Goal: Task Accomplishment & Management: Complete application form

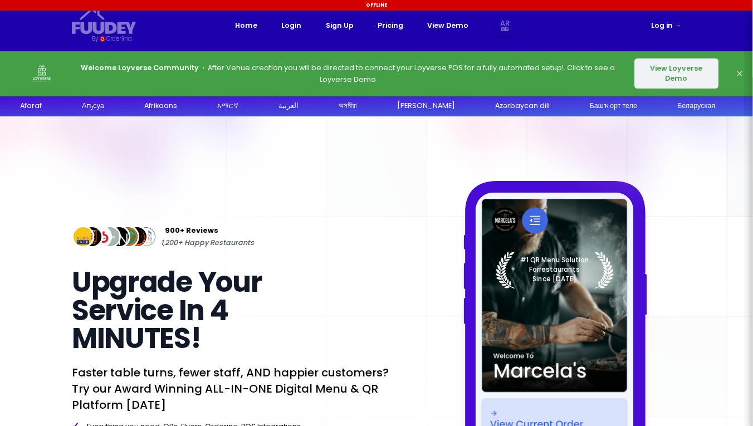
select select "ar"
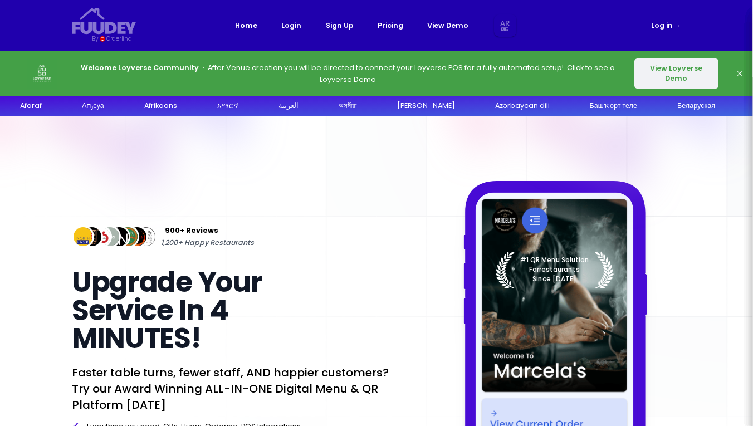
select select "ar"
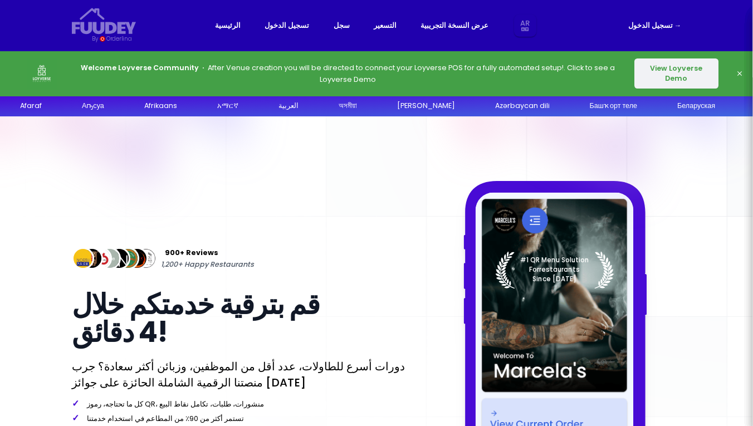
select select "ar"
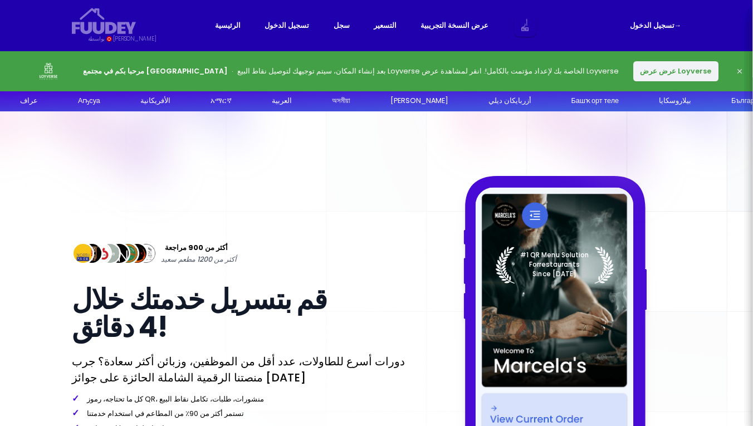
select select "ar"
drag, startPoint x: 378, startPoint y: 31, endPoint x: 385, endPoint y: 26, distance: 7.9
click at [378, 31] on link "التسعير" at bounding box center [385, 26] width 23 height 12
select select "ar"
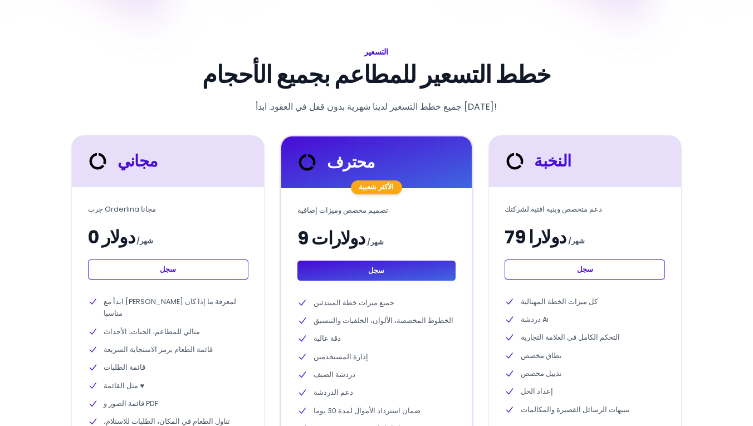
scroll to position [165, 0]
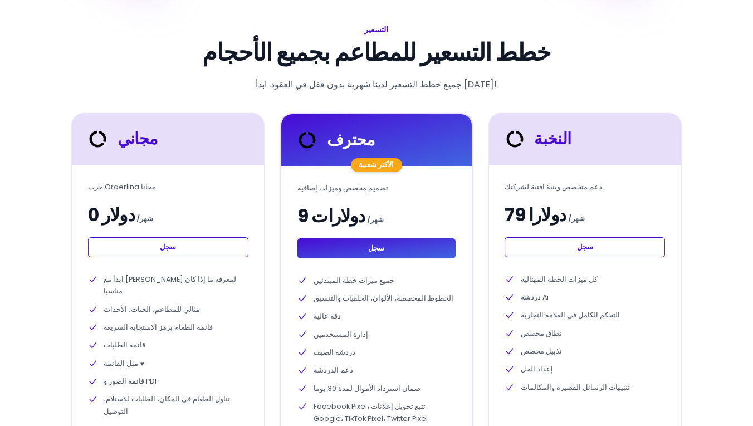
select select "ar"
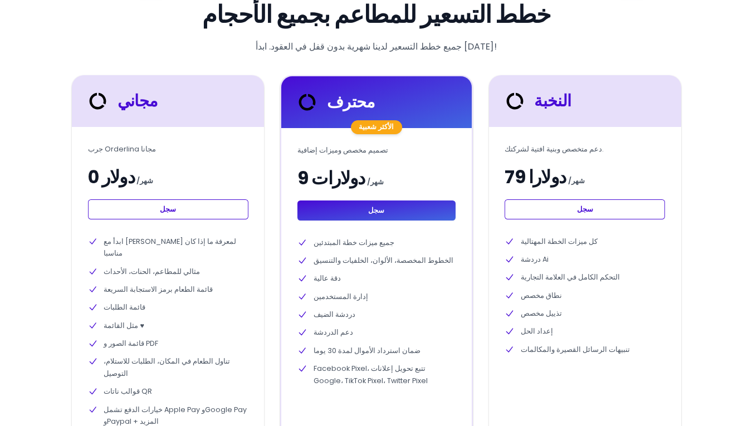
scroll to position [0, 0]
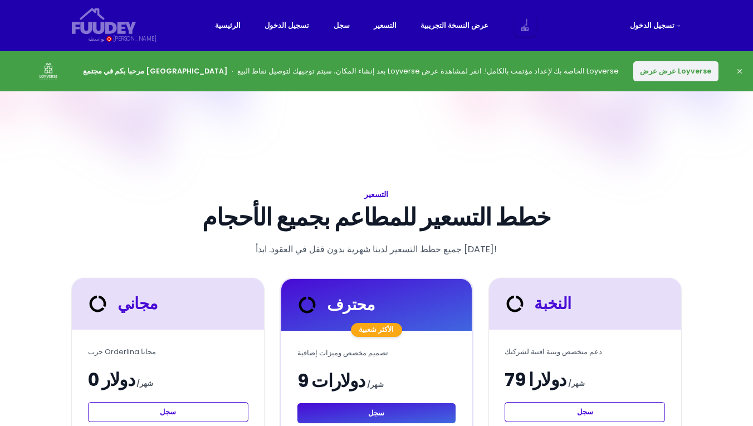
click at [634, 81] on button "عرض عرض Loyverse" at bounding box center [676, 71] width 85 height 20
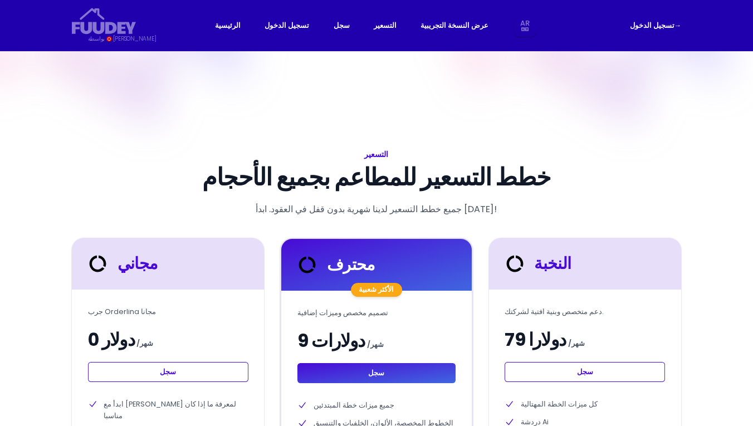
select select "ar"
click at [682, 30] on span "→" at bounding box center [678, 25] width 7 height 9
select select "ar"
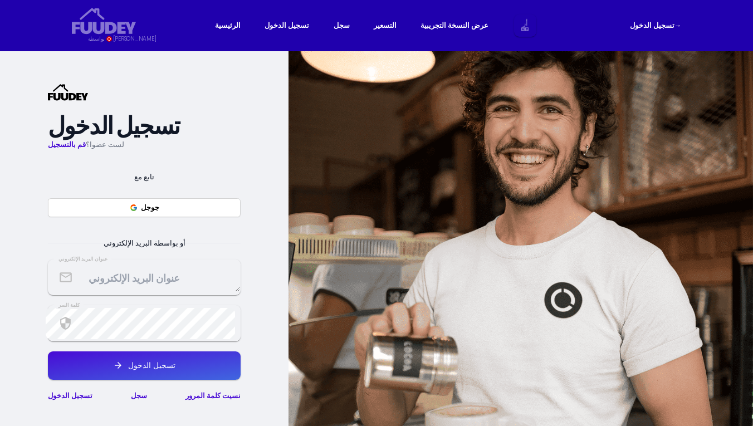
click at [159, 292] on textarea at bounding box center [144, 277] width 192 height 30
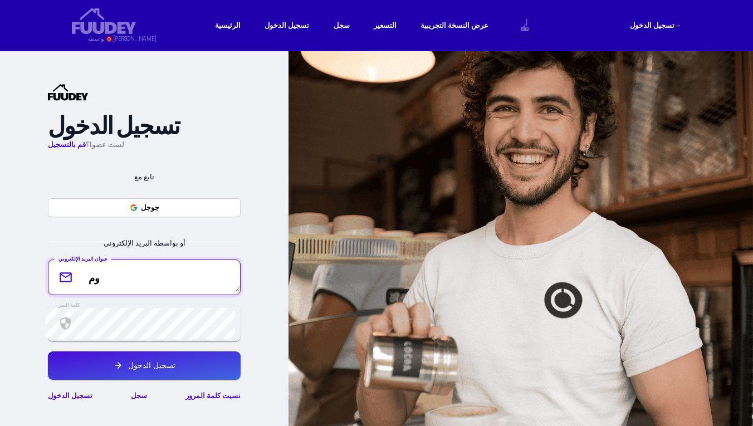
type textarea "خو"
click at [155, 292] on textarea "خو" at bounding box center [144, 277] width 192 height 30
type textarea "ي"
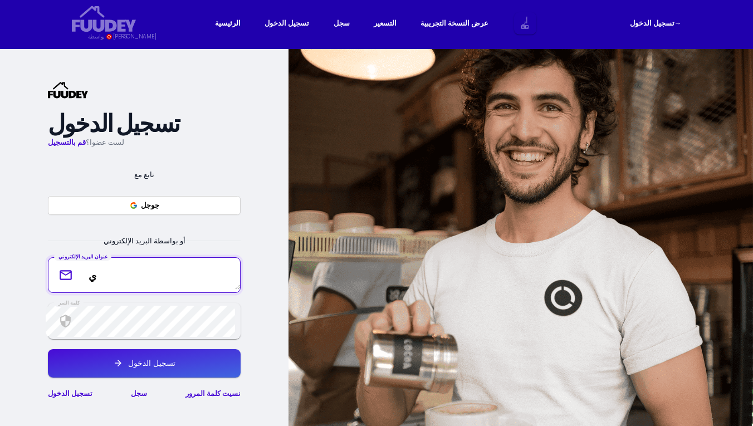
click at [142, 290] on textarea "ي" at bounding box center [144, 275] width 192 height 30
type textarea "m"
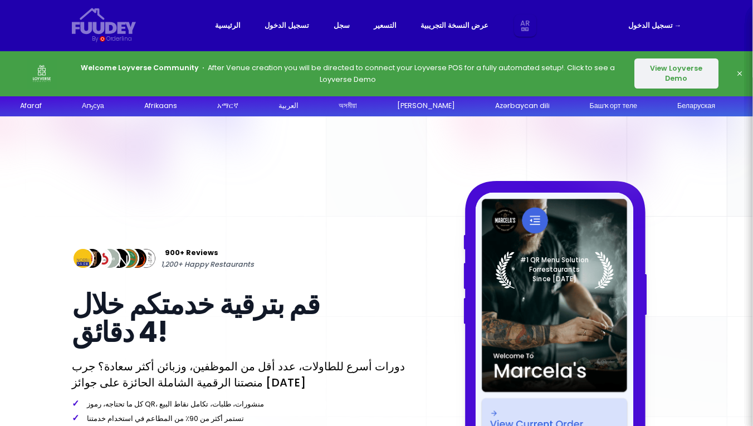
select select "ar"
click at [682, 30] on span "→" at bounding box center [678, 25] width 7 height 9
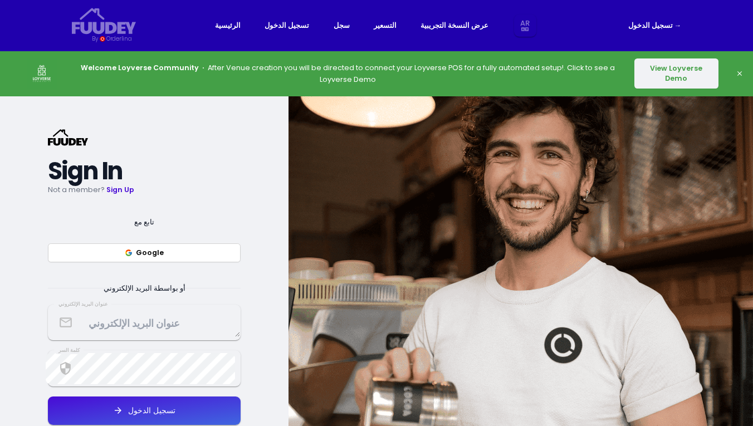
select select "ar"
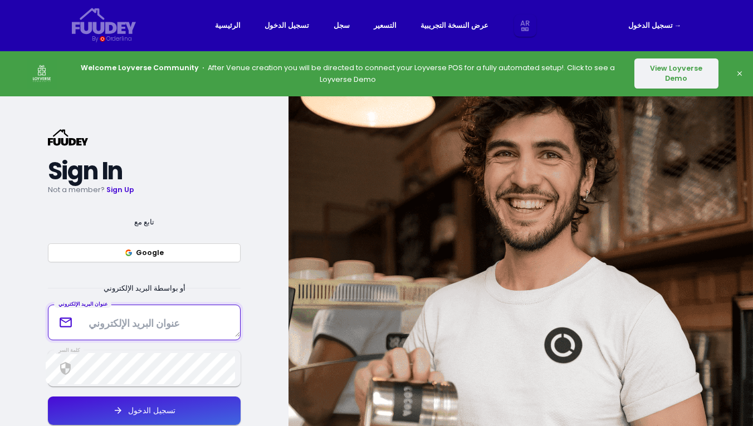
click at [122, 337] on textarea at bounding box center [144, 323] width 192 height 30
type textarea "movcup"
select select "ar"
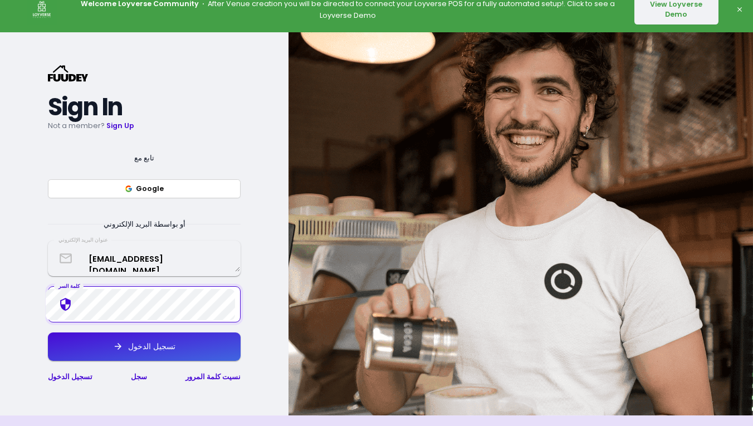
type textarea "[EMAIL_ADDRESS][DOMAIN_NAME]"
click at [161, 351] on div "تسجيل الدخول" at bounding box center [149, 347] width 52 height 8
select select "ar"
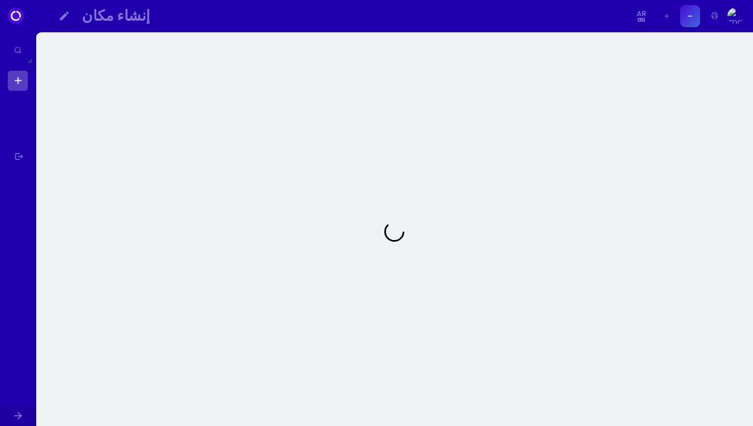
select select "ar"
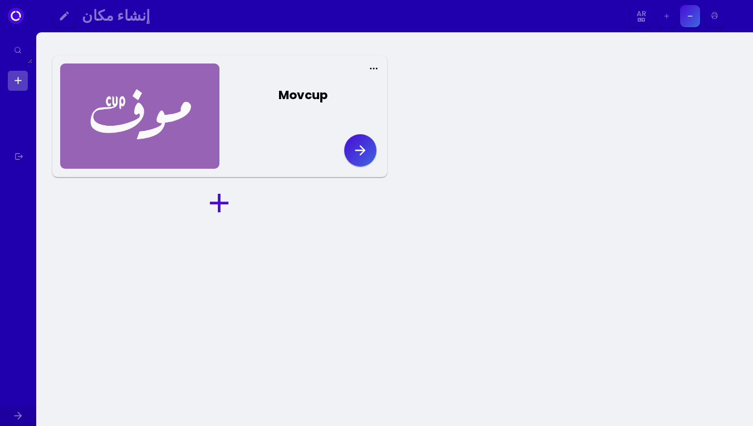
click at [367, 167] on button "button" at bounding box center [360, 150] width 32 height 32
select select "ar"
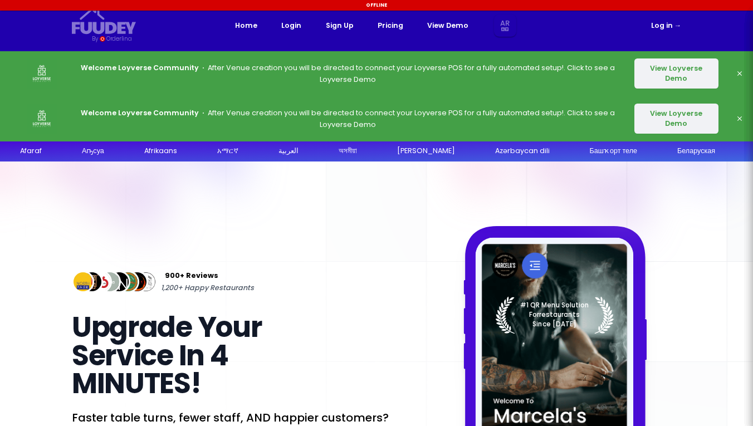
select select "ar"
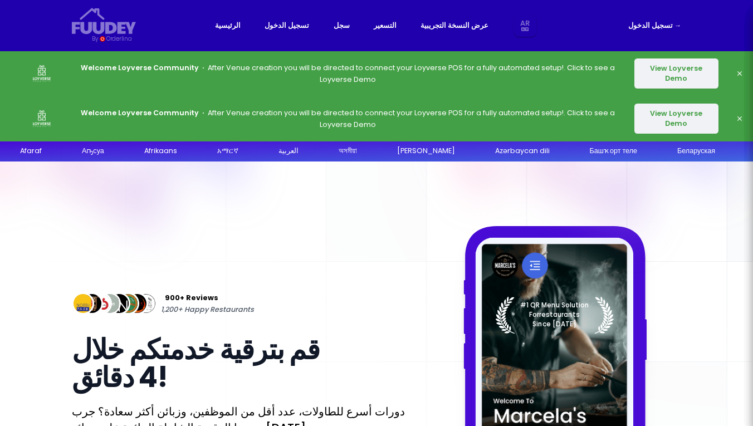
select select "ar"
click at [290, 28] on link "تسجيل الدخول" at bounding box center [287, 26] width 45 height 12
select select "ar"
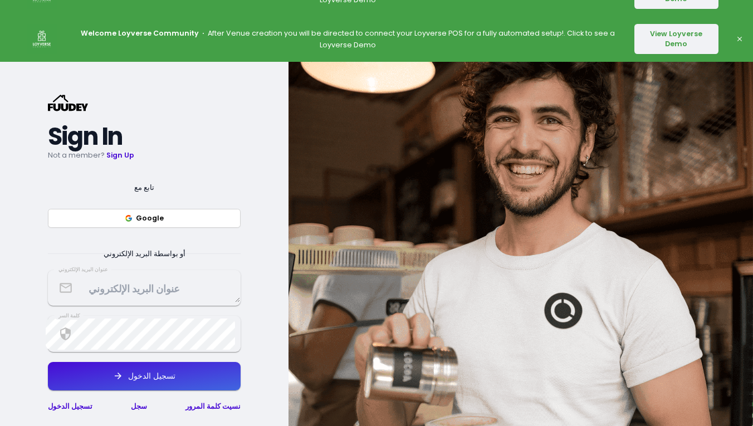
scroll to position [101, 0]
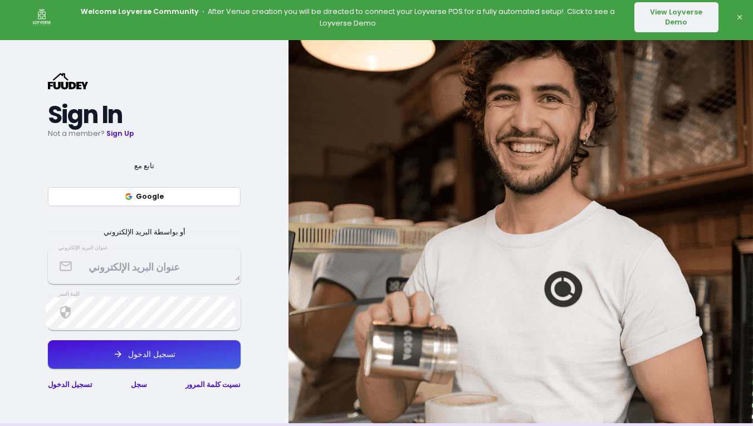
click at [170, 281] on textarea at bounding box center [144, 266] width 192 height 30
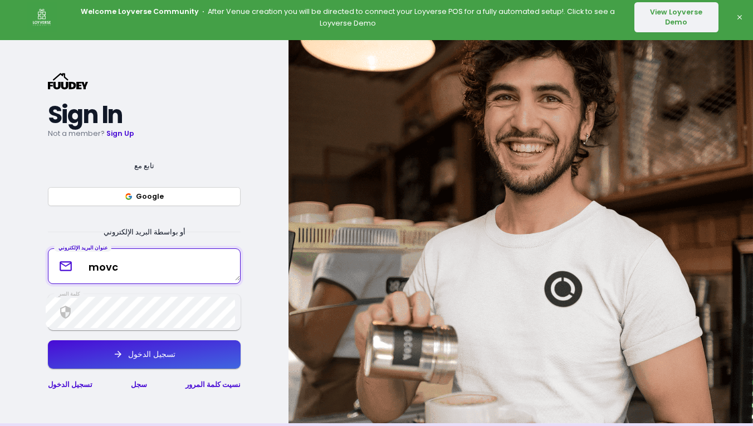
type textarea "movcu"
select select "ar"
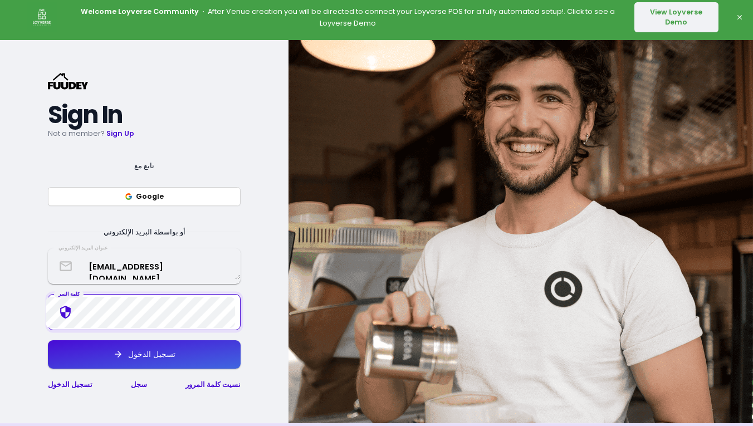
type textarea "[EMAIL_ADDRESS][DOMAIN_NAME]"
click at [176, 358] on div "تسجيل الدخول" at bounding box center [149, 355] width 52 height 8
select select "ar"
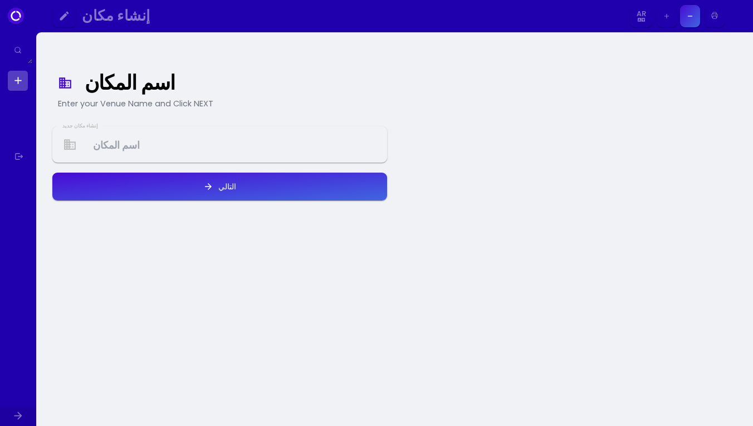
select select "ar"
click at [150, 151] on Venue at bounding box center [220, 145] width 334 height 30
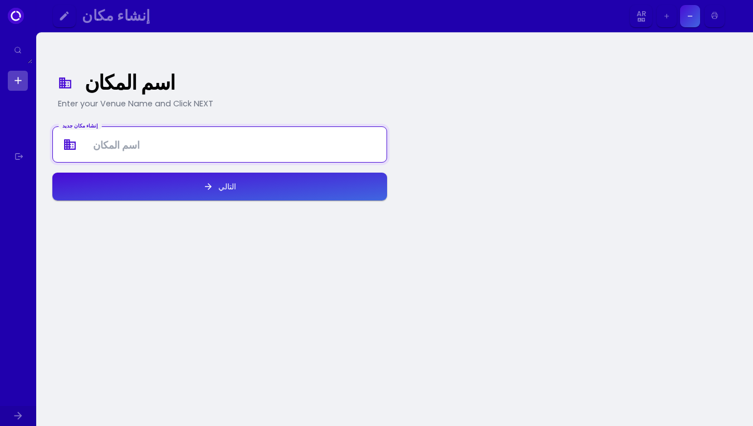
type Venue "k"
drag, startPoint x: 150, startPoint y: 151, endPoint x: 170, endPoint y: 257, distance: 107.7
click at [170, 257] on div "اسم المكان Enter your Venue Name and Click NEXT إنشاء مكان جديد mobcap التالي" at bounding box center [219, 232] width 351 height 384
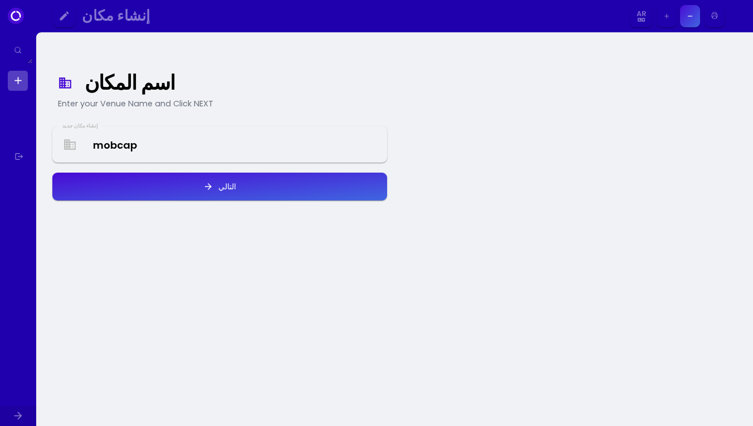
click at [145, 159] on Venue "mobcap" at bounding box center [220, 145] width 334 height 30
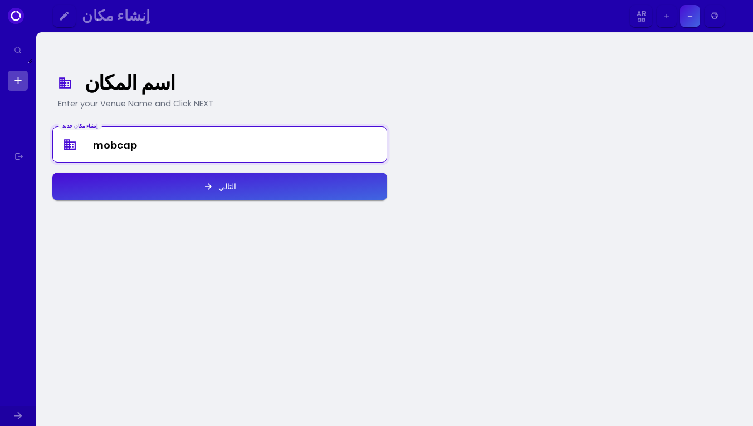
click at [145, 159] on Venue "mobcap" at bounding box center [220, 145] width 334 height 30
type Venue "movcup"
click at [149, 201] on button "التالي" at bounding box center [219, 187] width 335 height 28
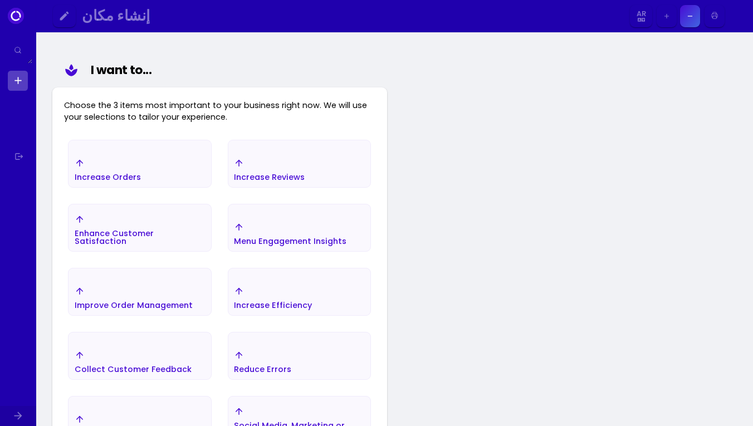
scroll to position [125, 0]
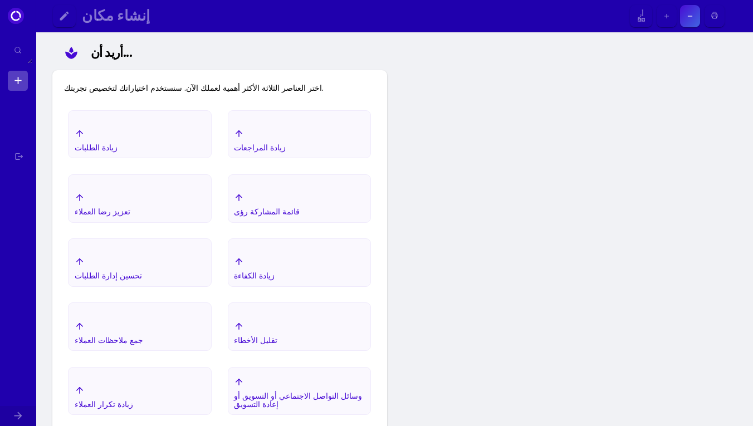
click at [153, 158] on div "زيادة الطلبات" at bounding box center [140, 140] width 142 height 35
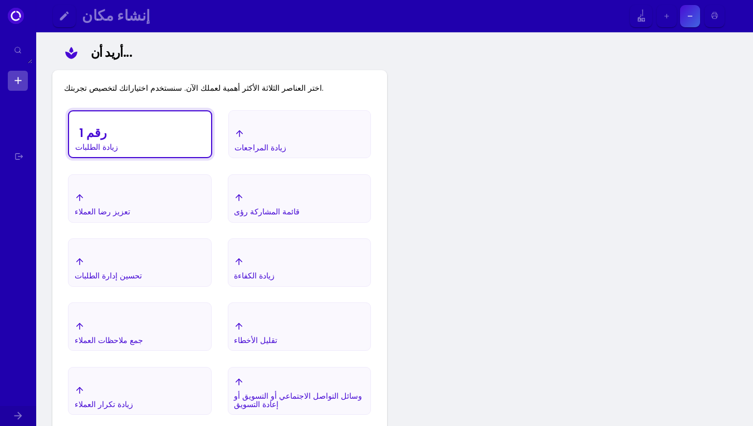
click at [118, 151] on div "تعزيز رضا العملاء" at bounding box center [96, 147] width 43 height 8
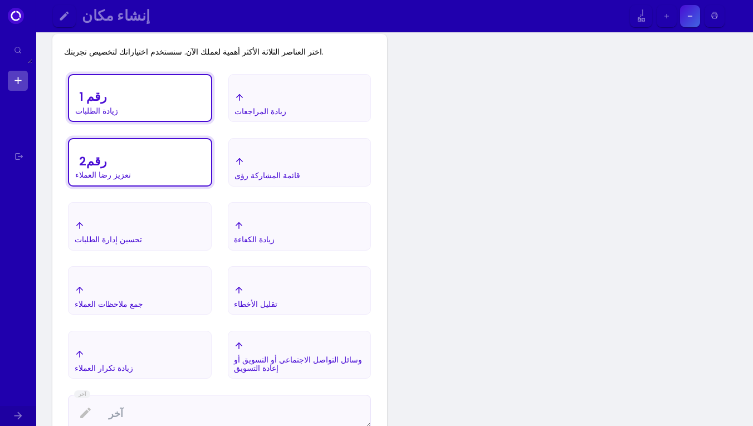
scroll to position [212, 0]
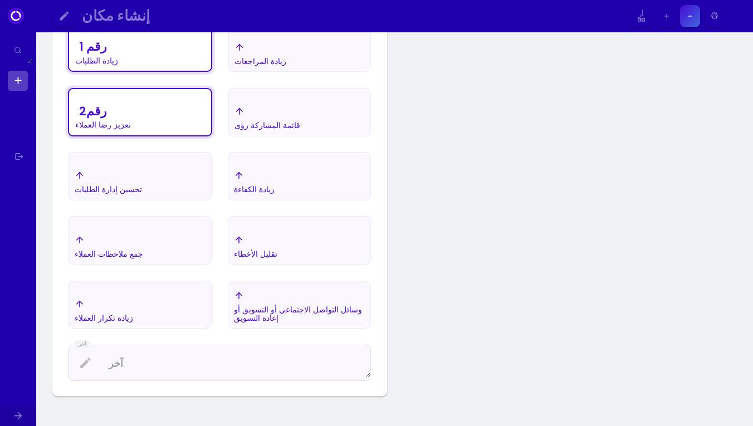
click at [118, 65] on div "زيادة تكرار العملاء" at bounding box center [96, 61] width 43 height 8
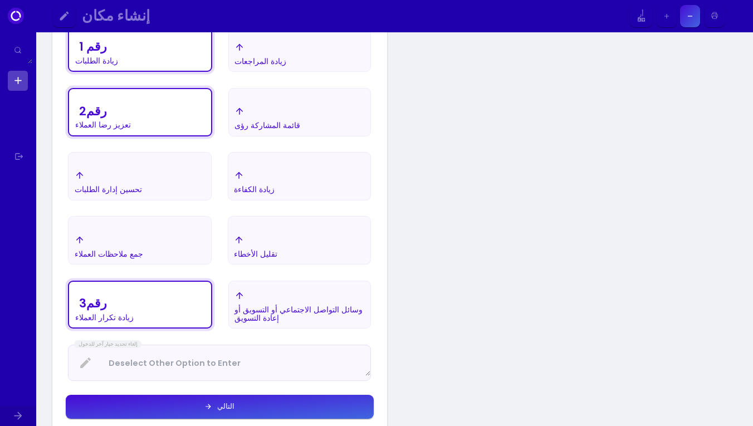
scroll to position [428, 0]
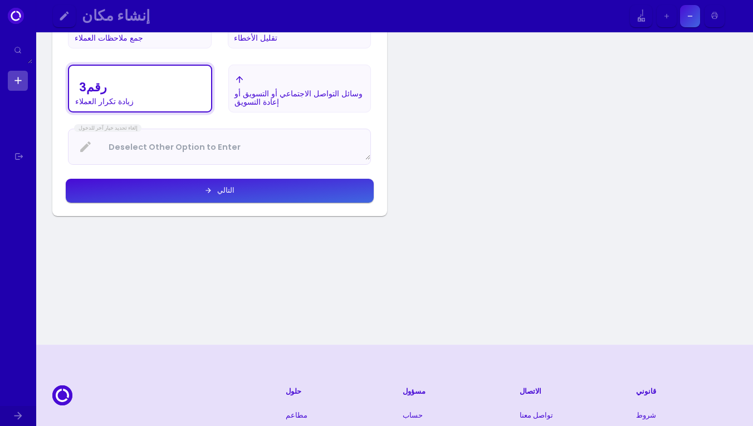
select select "ar"
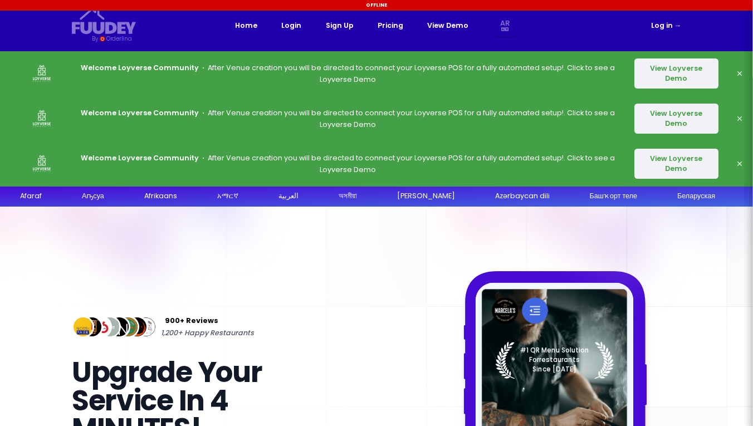
select select "ar"
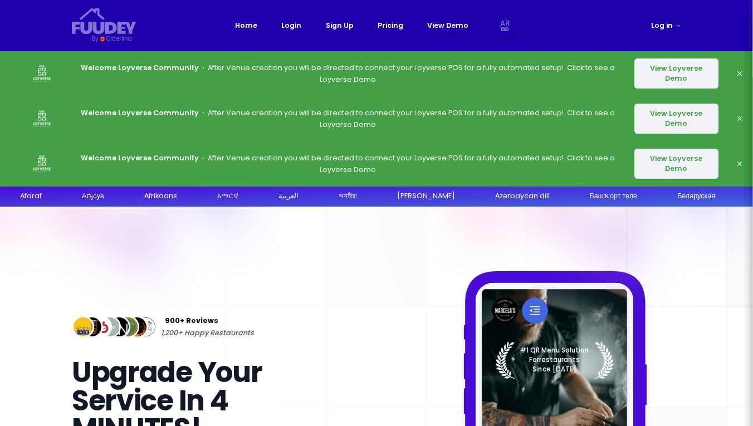
select select "ar"
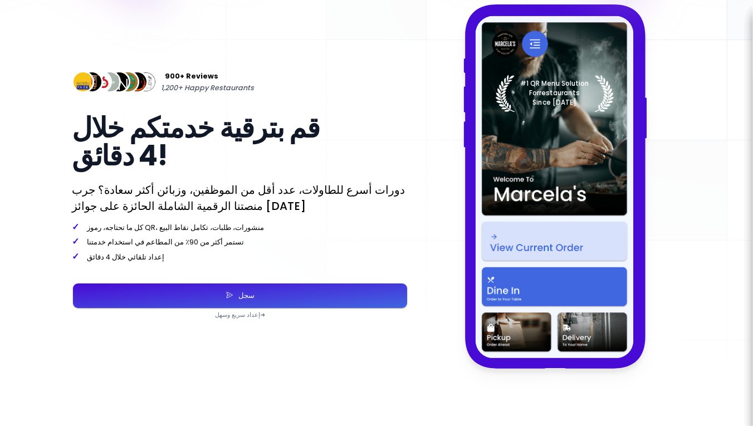
select select "ar"
